Goal: Task Accomplishment & Management: Complete application form

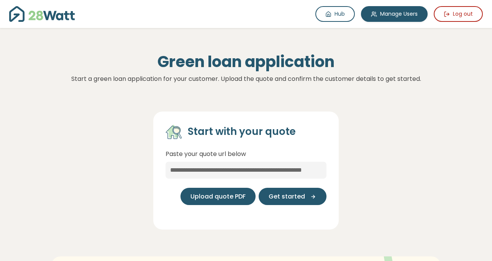
click at [230, 197] on span "Upload quote PDF" at bounding box center [217, 196] width 55 height 9
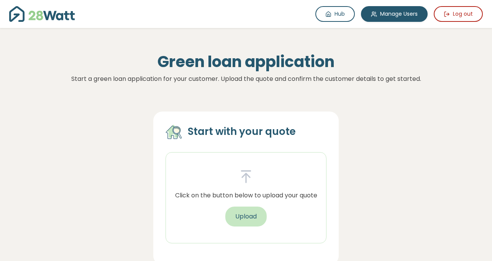
click at [239, 215] on button "Upload" at bounding box center [245, 217] width 41 height 20
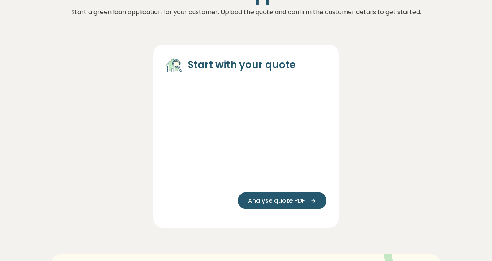
scroll to position [37, 0]
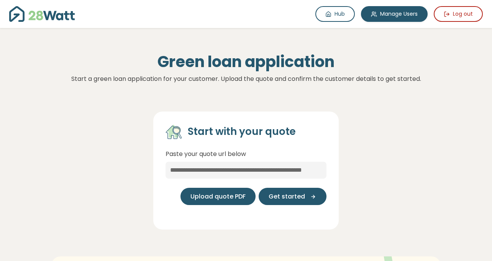
click at [204, 189] on button "Upload quote PDF" at bounding box center [217, 196] width 75 height 17
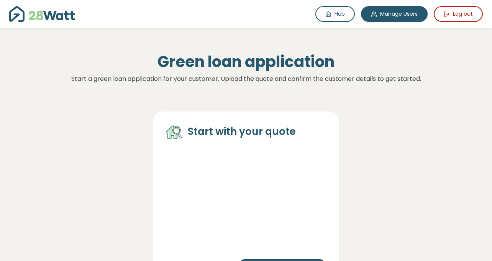
click at [168, 130] on icon at bounding box center [172, 132] width 13 height 13
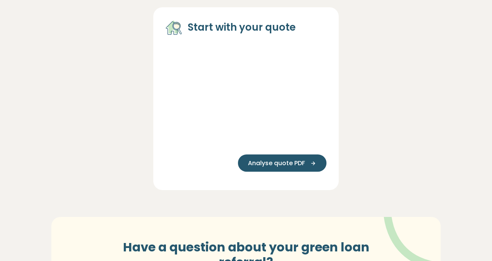
scroll to position [105, 0]
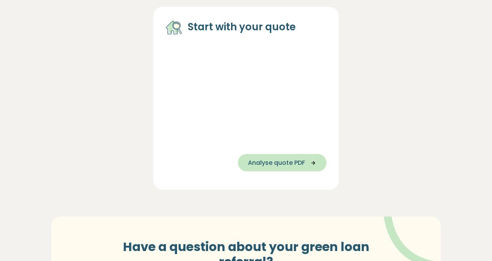
click at [271, 159] on span "Analyse quote PDF" at bounding box center [276, 162] width 57 height 9
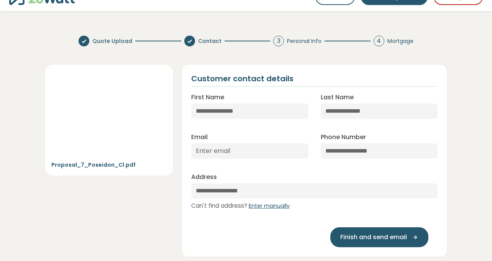
scroll to position [0, 0]
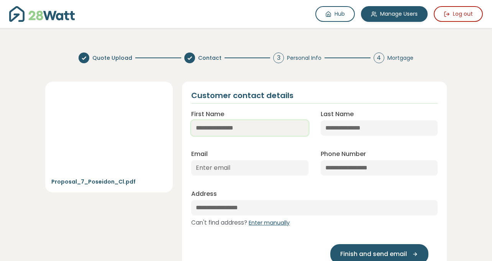
click at [220, 128] on input "First Name" at bounding box center [249, 127] width 117 height 15
type input "*****"
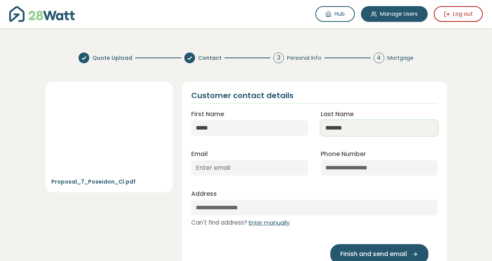
type input "*******"
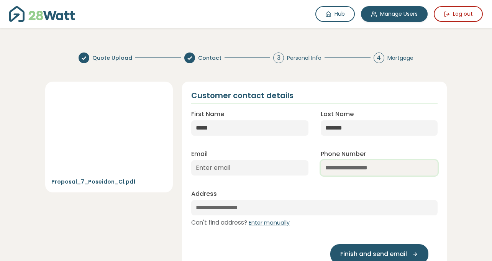
click at [333, 165] on input "Phone Number" at bounding box center [379, 167] width 117 height 15
paste input "**********"
type input "**********"
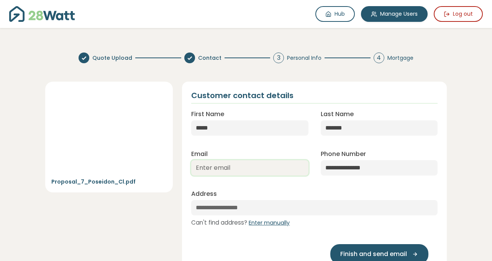
click at [255, 161] on input "Email" at bounding box center [249, 167] width 117 height 15
paste input "[DOMAIN_NAME]"
type input "[DOMAIN_NAME]"
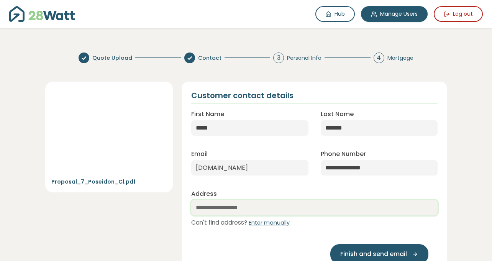
click at [274, 209] on input "text" at bounding box center [314, 207] width 246 height 15
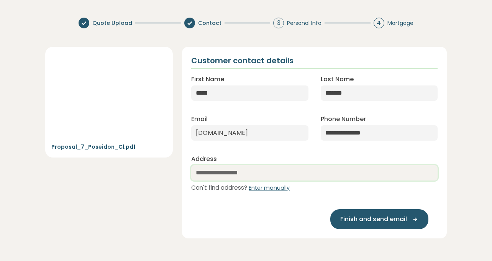
scroll to position [27, 0]
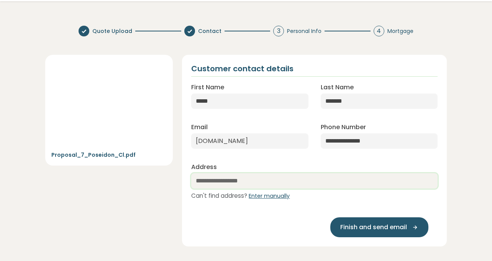
click at [230, 177] on input "text" at bounding box center [314, 180] width 246 height 15
paste input "**********"
type input "**********"
click at [264, 202] on link "[STREET_ADDRESS]" at bounding box center [227, 197] width 72 height 16
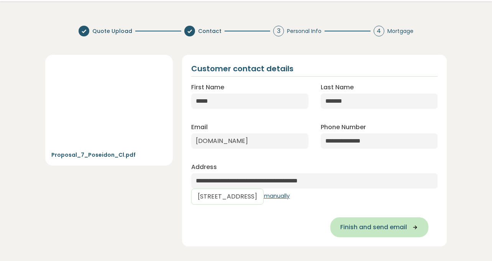
select select "***"
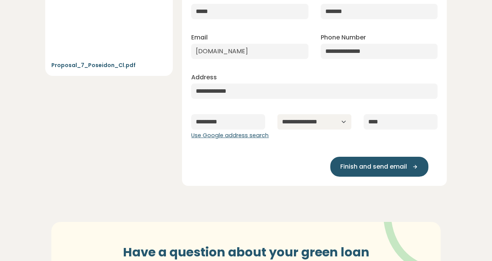
scroll to position [120, 0]
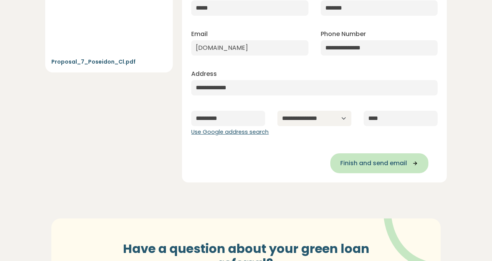
click at [367, 167] on span "Finish and send email" at bounding box center [373, 163] width 67 height 9
type input "**********"
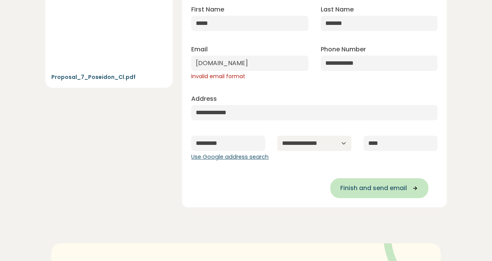
scroll to position [110, 0]
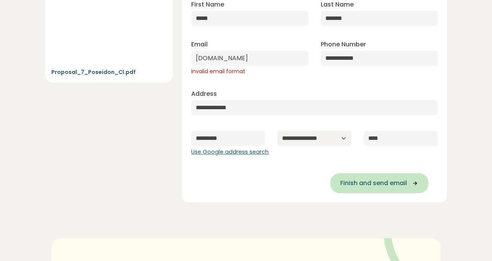
click at [368, 179] on span "Finish and send email" at bounding box center [373, 183] width 67 height 9
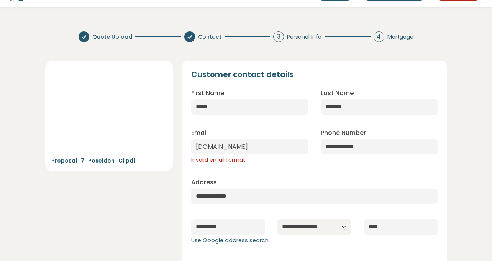
scroll to position [21, 0]
click at [249, 148] on input "[DOMAIN_NAME]" at bounding box center [249, 146] width 117 height 15
click at [275, 145] on input "[DOMAIN_NAME]" at bounding box center [249, 146] width 117 height 15
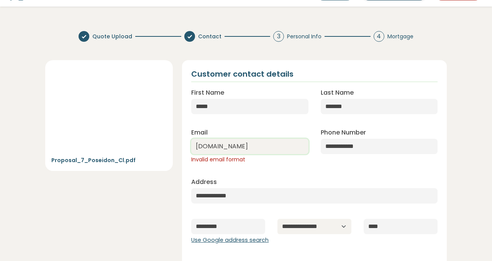
click at [275, 145] on input "[DOMAIN_NAME]" at bounding box center [249, 146] width 117 height 15
paste input "[EMAIL_ADDRESS][DOMAIN_NAME]"
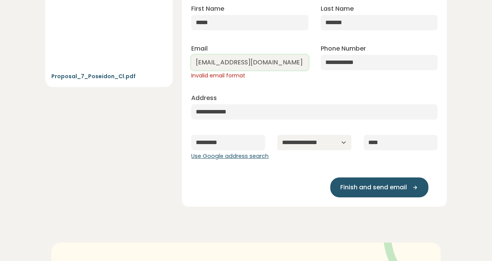
scroll to position [106, 0]
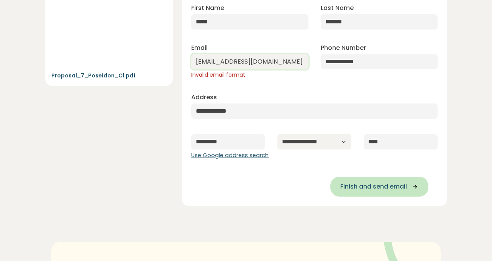
type input "[EMAIL_ADDRESS][DOMAIN_NAME]"
click at [374, 177] on button "Finish and send email" at bounding box center [379, 187] width 98 height 20
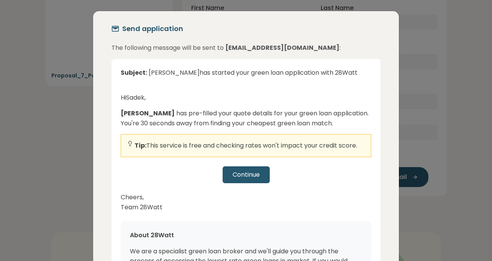
click at [235, 172] on div "Continue" at bounding box center [246, 174] width 251 height 17
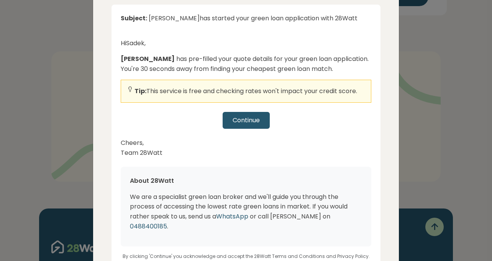
scroll to position [118, 0]
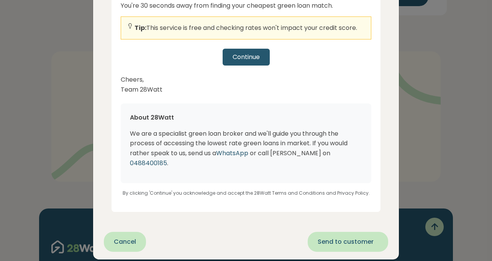
click at [345, 232] on button "Send to customer" at bounding box center [348, 242] width 80 height 20
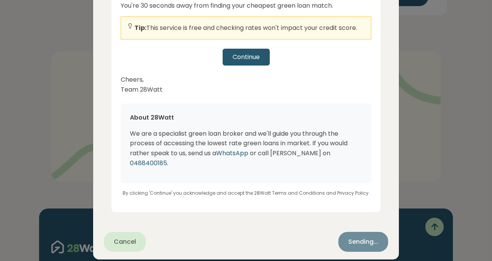
scroll to position [0, 0]
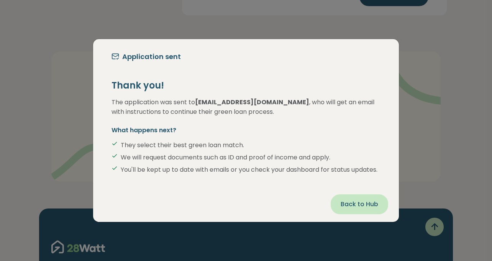
click at [378, 211] on button "Back to Hub" at bounding box center [359, 204] width 57 height 20
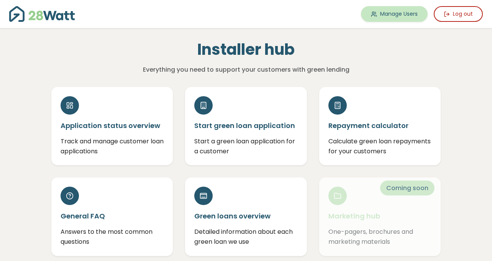
click at [392, 6] on link "Manage Users" at bounding box center [394, 14] width 67 height 16
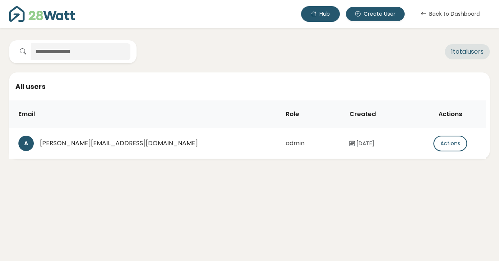
click at [308, 15] on button "Hub" at bounding box center [320, 14] width 39 height 16
